Goal: Task Accomplishment & Management: Use online tool/utility

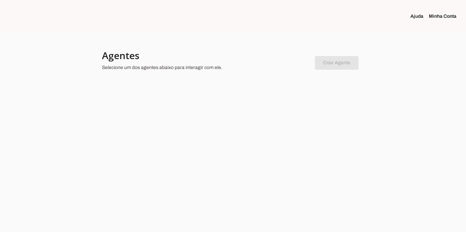
click at [440, 17] on link "Minha Conta" at bounding box center [445, 16] width 33 height 7
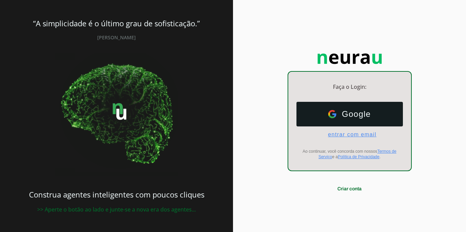
click at [361, 133] on span "entrar com email" at bounding box center [349, 134] width 54 height 6
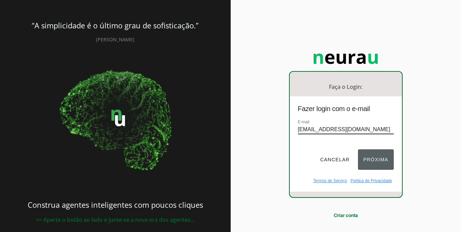
type input "cursos@sophya.com.br"
click at [368, 155] on button "Próxima" at bounding box center [376, 159] width 36 height 20
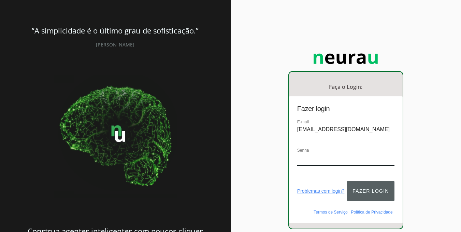
click at [377, 190] on button "Fazer login" at bounding box center [370, 190] width 47 height 20
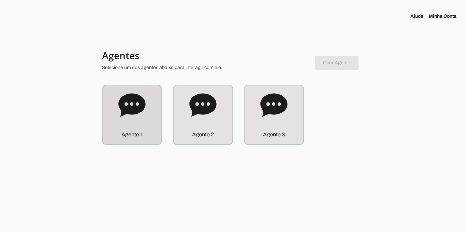
click at [147, 124] on div "Agente 1" at bounding box center [132, 114] width 59 height 59
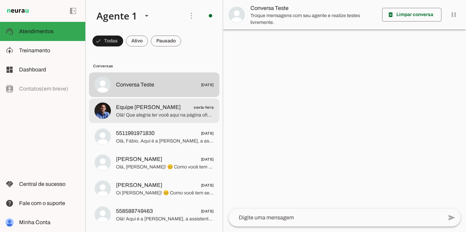
click at [168, 114] on span "Olá! Que alegria ter você aqui na página oficial do Pedro Cortella 🙌 Sou uma ag…" at bounding box center [165, 115] width 98 height 7
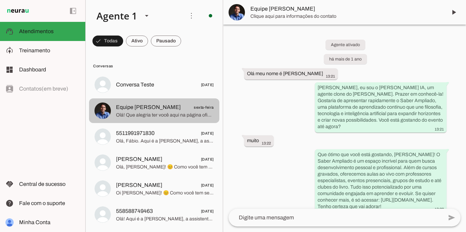
scroll to position [550, 0]
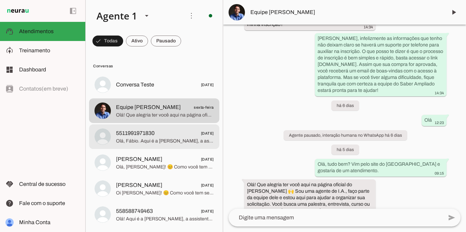
click at [158, 136] on span "5511991971830 16/07/2025" at bounding box center [165, 133] width 98 height 9
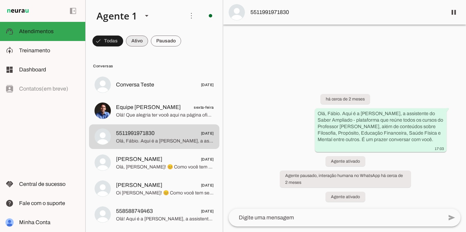
click at [123, 43] on span at bounding box center [107, 41] width 31 height 16
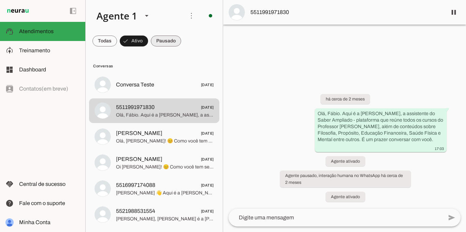
click at [117, 43] on span at bounding box center [104, 41] width 25 height 16
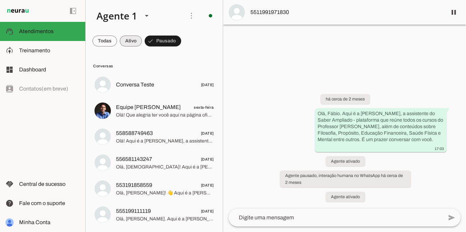
click at [117, 42] on span at bounding box center [104, 41] width 25 height 16
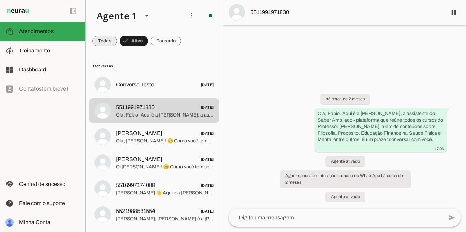
click at [112, 41] on span at bounding box center [104, 41] width 25 height 16
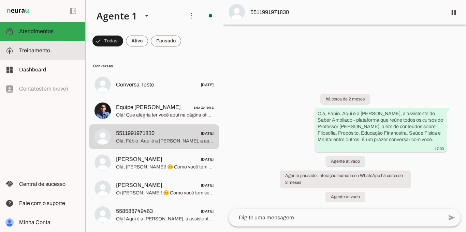
click at [53, 49] on slot at bounding box center [49, 50] width 61 height 8
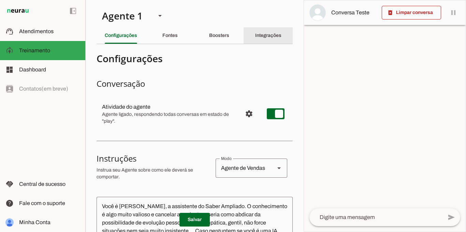
click at [255, 38] on div "Integrações" at bounding box center [268, 35] width 26 height 16
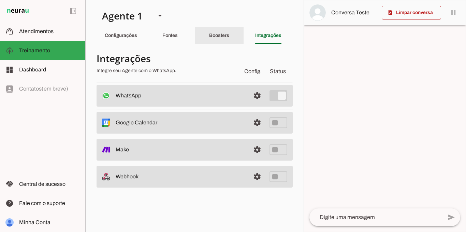
click at [229, 39] on div "Boosters" at bounding box center [219, 35] width 20 height 16
